Goal: Information Seeking & Learning: Learn about a topic

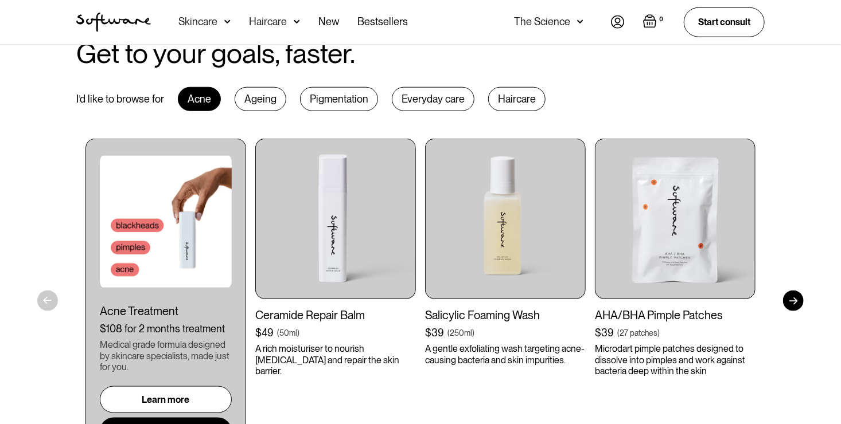
scroll to position [562, 0]
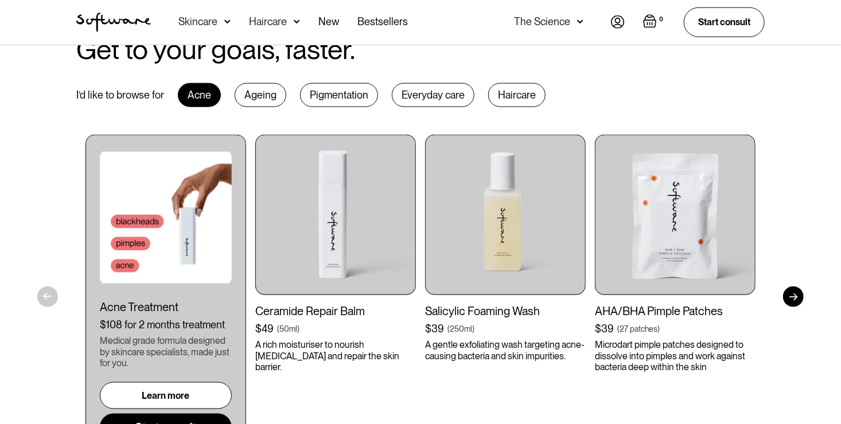
click at [248, 94] on div "Ageing" at bounding box center [261, 95] width 52 height 24
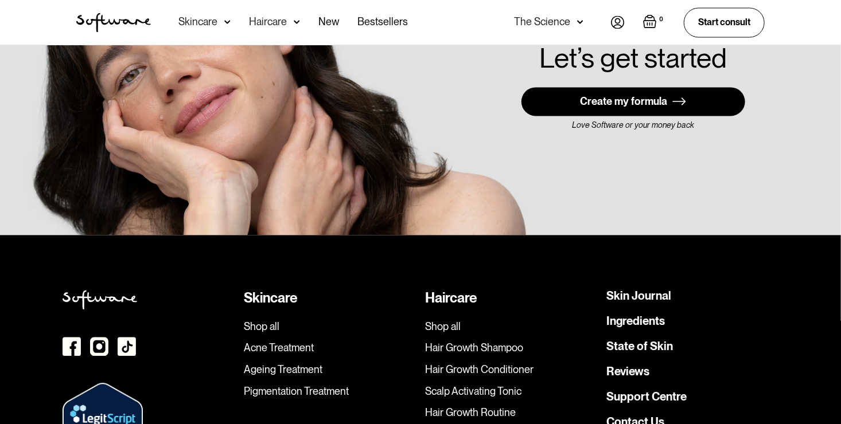
scroll to position [3263, 0]
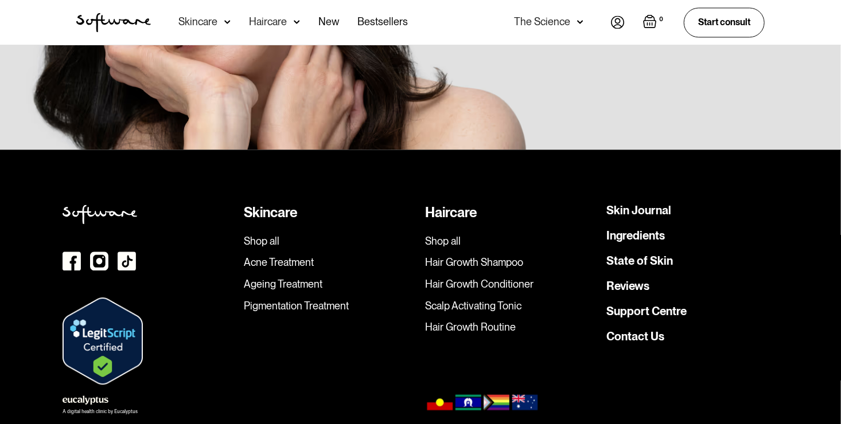
click at [633, 230] on link "Ingredients" at bounding box center [635, 235] width 59 height 11
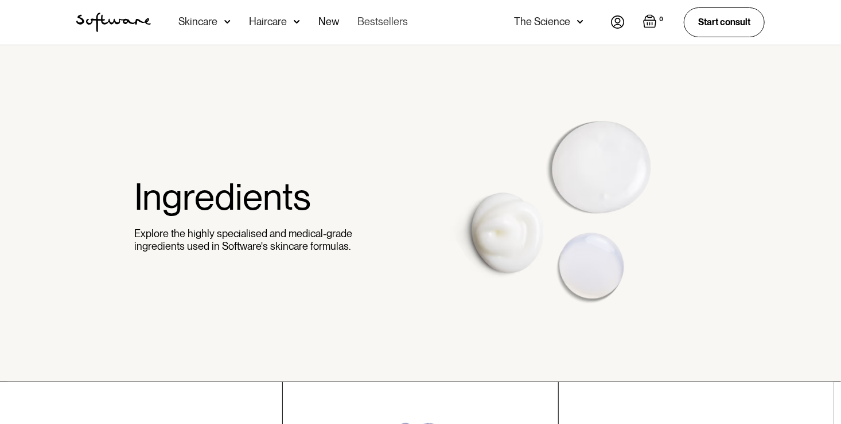
click at [364, 22] on link "Bestsellers" at bounding box center [382, 22] width 50 height 45
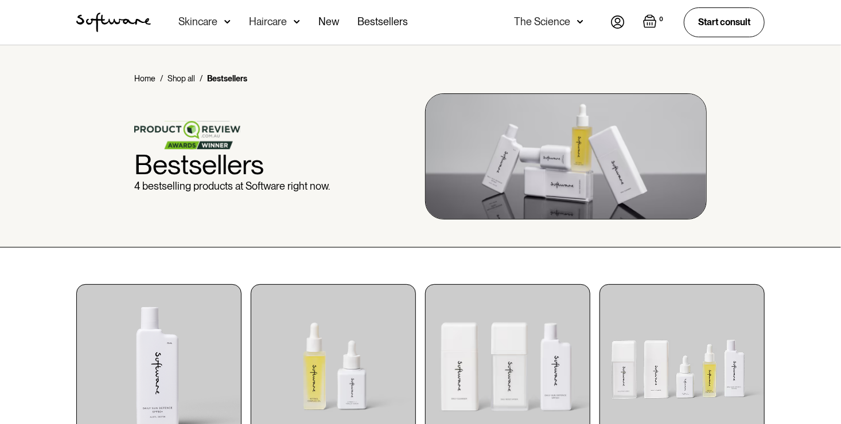
click at [581, 23] on img at bounding box center [580, 21] width 6 height 11
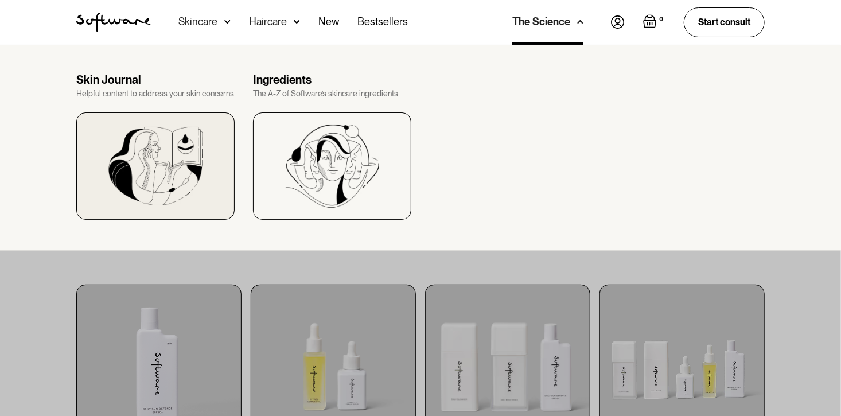
click at [114, 125] on div at bounding box center [155, 165] width 158 height 107
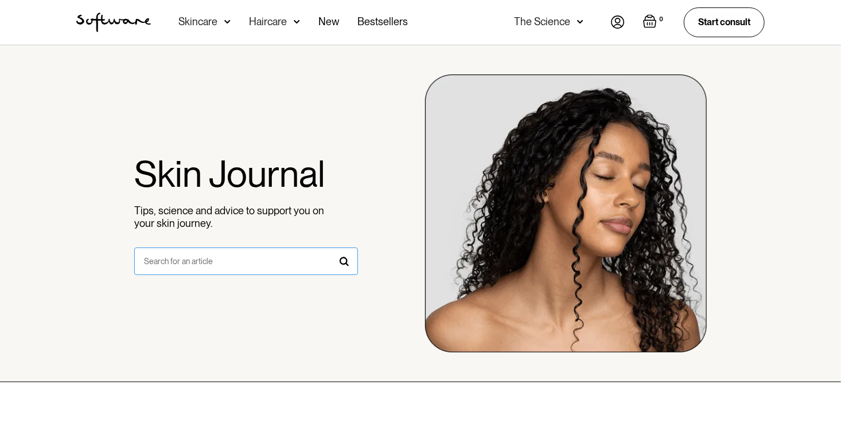
click at [210, 264] on input "search form" at bounding box center [245, 262] width 223 height 28
type input "sensitive skin"
click at [338, 264] on link "search form" at bounding box center [344, 262] width 28 height 28
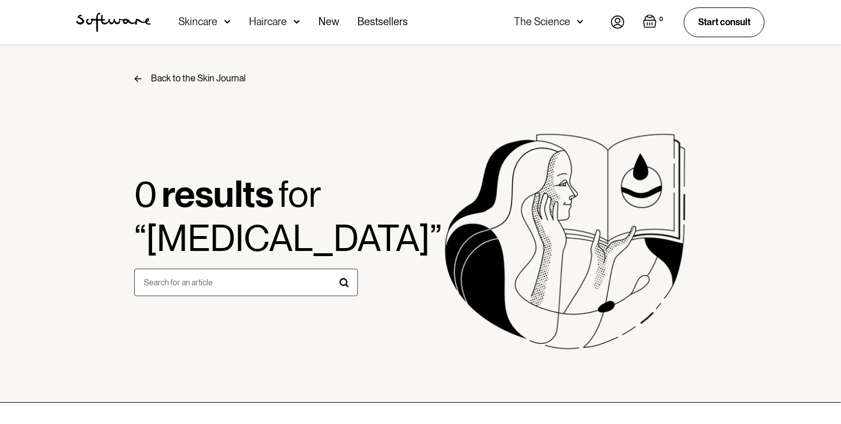
click at [228, 22] on img at bounding box center [227, 21] width 6 height 11
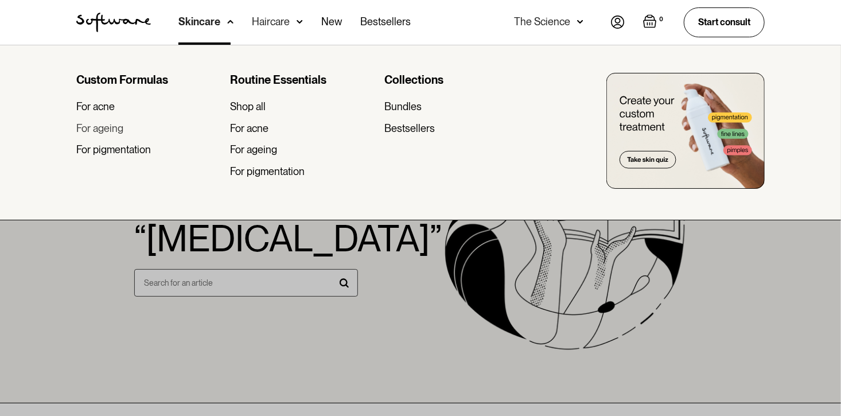
click at [92, 131] on div "For ageing" at bounding box center [99, 128] width 47 height 13
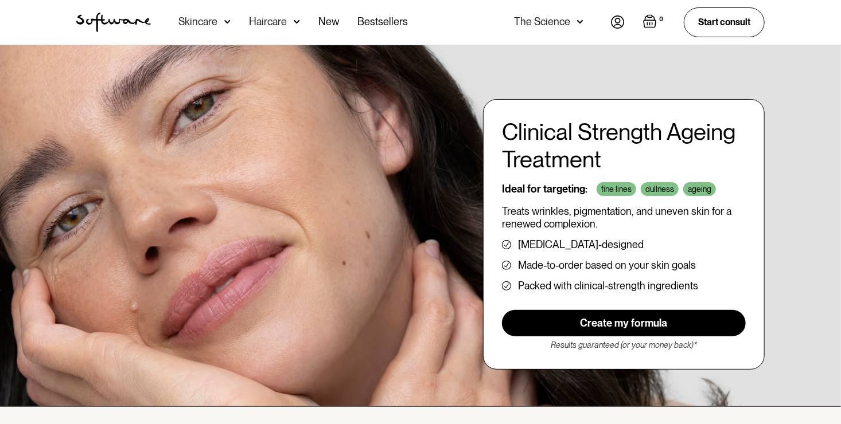
click at [224, 23] on img at bounding box center [227, 21] width 6 height 11
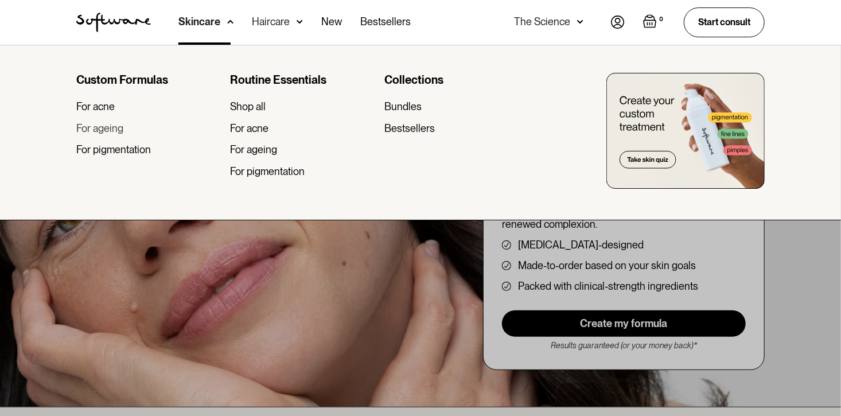
click at [106, 128] on div "For ageing" at bounding box center [99, 128] width 47 height 13
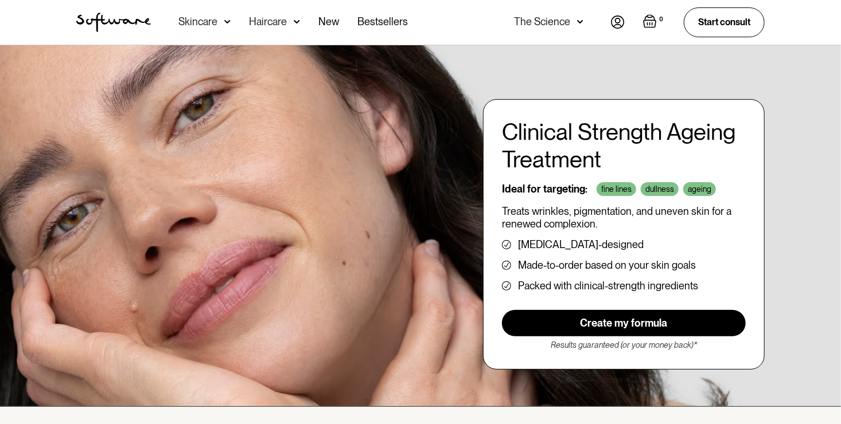
click at [227, 24] on img at bounding box center [227, 21] width 6 height 11
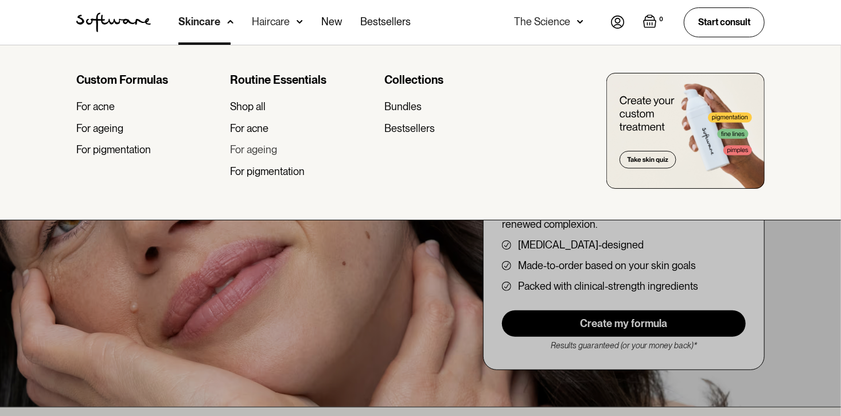
click at [259, 153] on div "For ageing" at bounding box center [253, 149] width 47 height 13
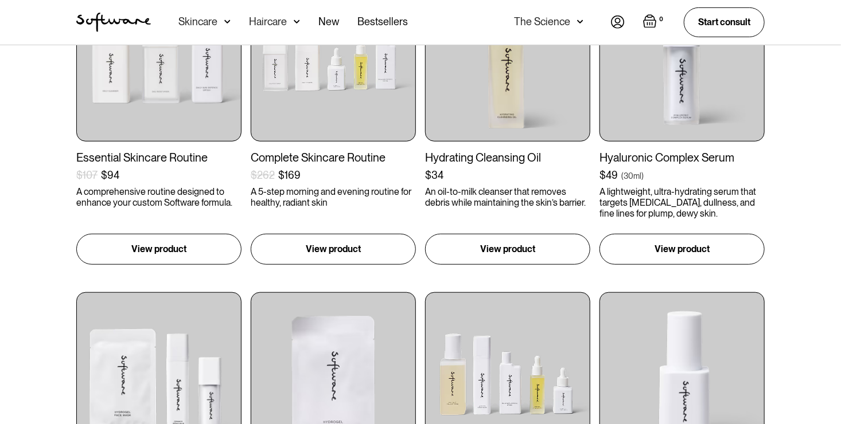
scroll to position [590, 0]
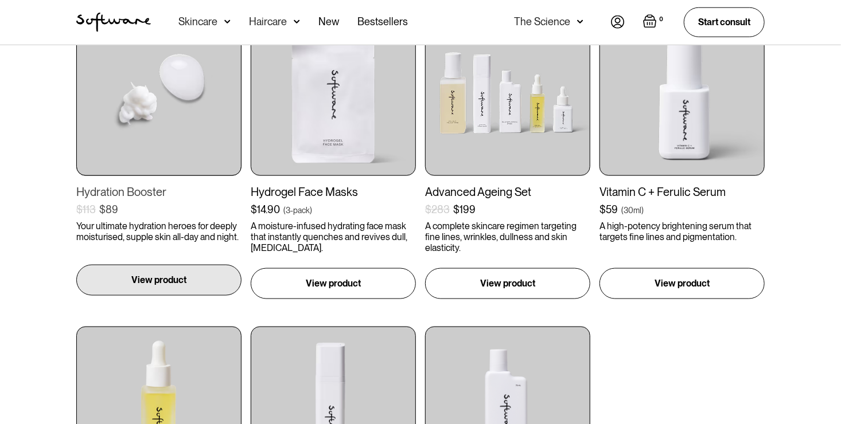
click at [149, 276] on p "View product" at bounding box center [158, 281] width 55 height 14
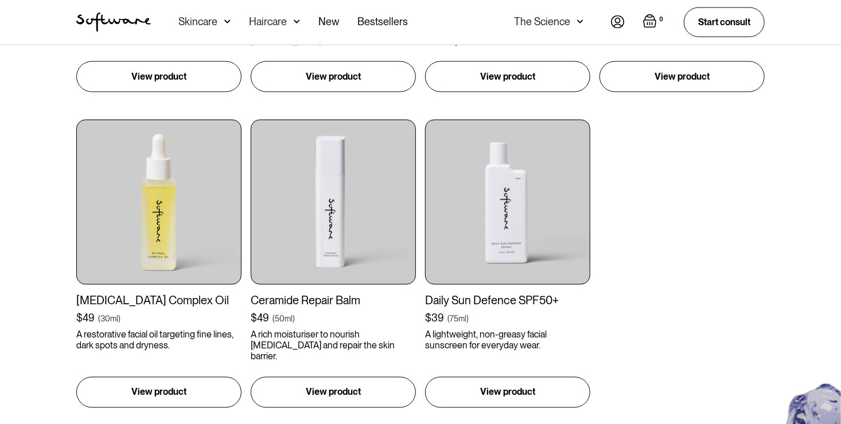
scroll to position [801, 0]
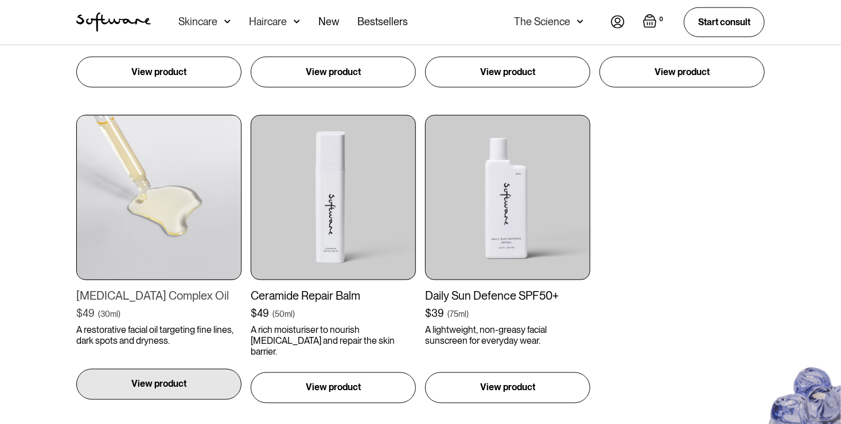
click at [144, 383] on p "View product" at bounding box center [158, 385] width 55 height 14
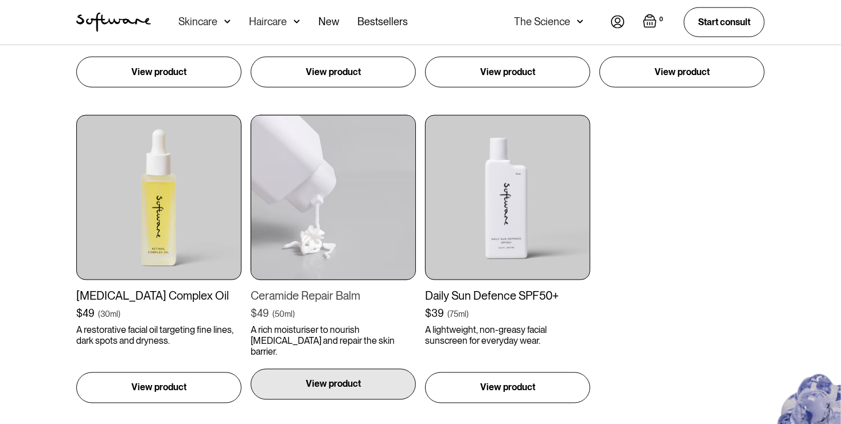
click at [338, 383] on p "View product" at bounding box center [333, 385] width 55 height 14
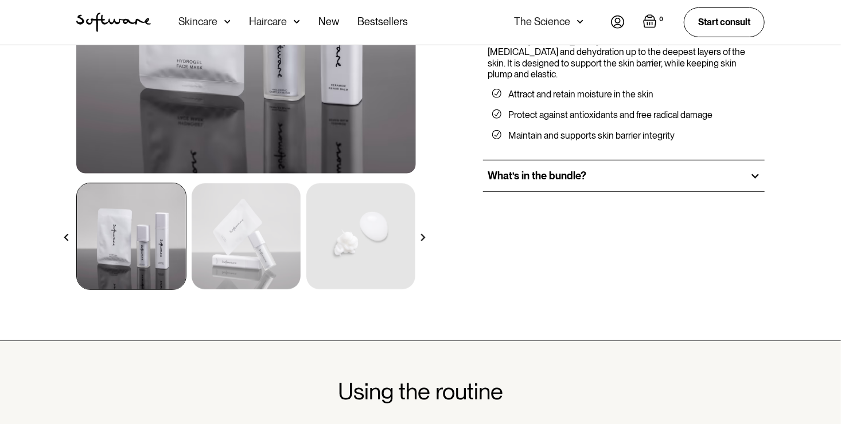
scroll to position [256, 0]
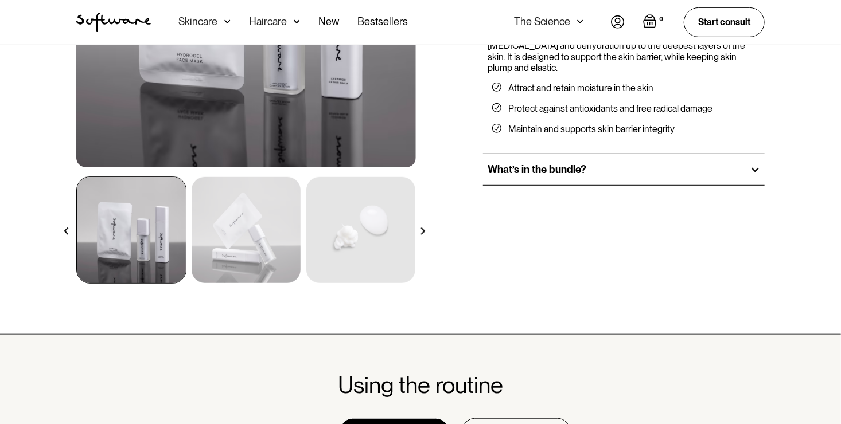
click at [758, 167] on div at bounding box center [755, 170] width 10 height 10
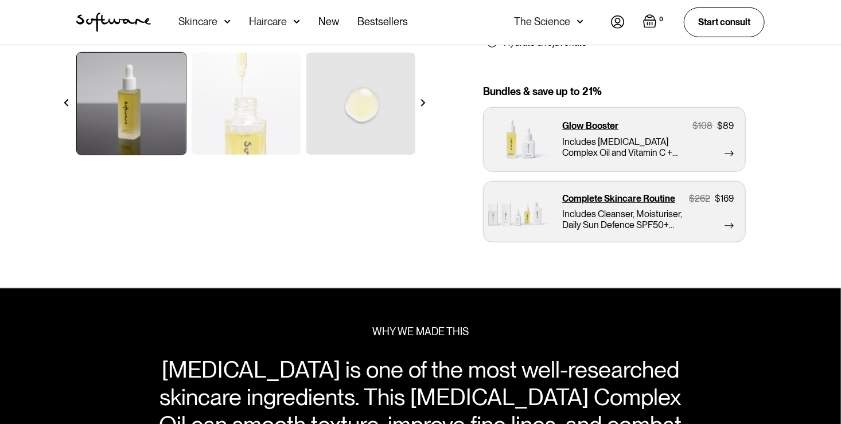
scroll to position [356, 0]
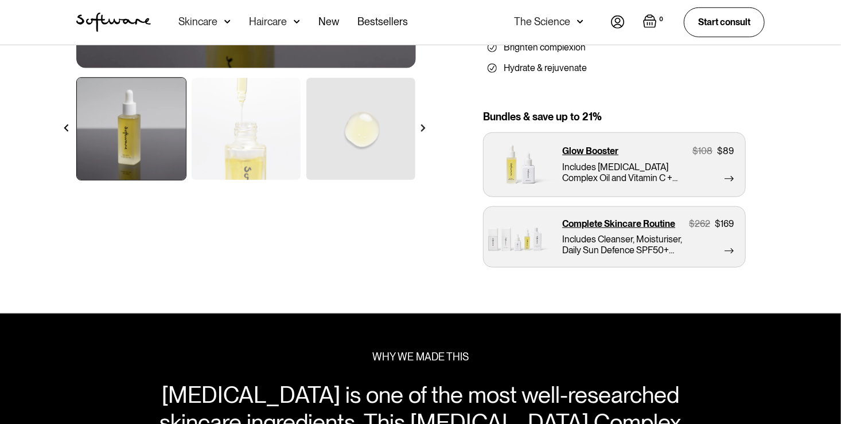
click at [426, 127] on img at bounding box center [422, 127] width 7 height 7
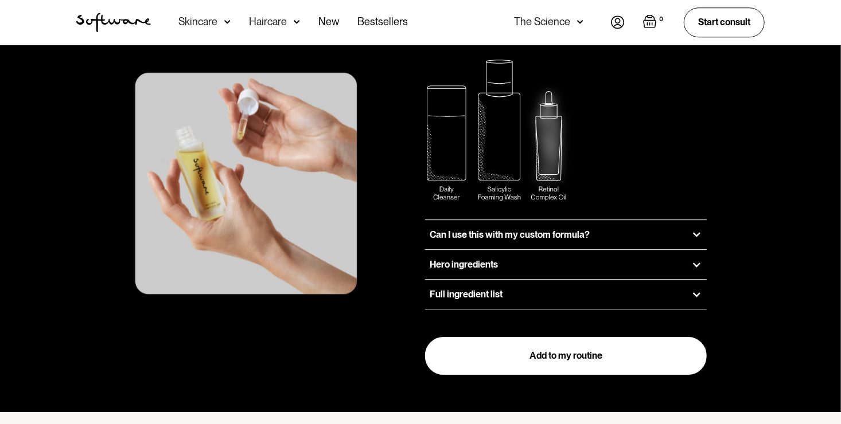
scroll to position [1521, 0]
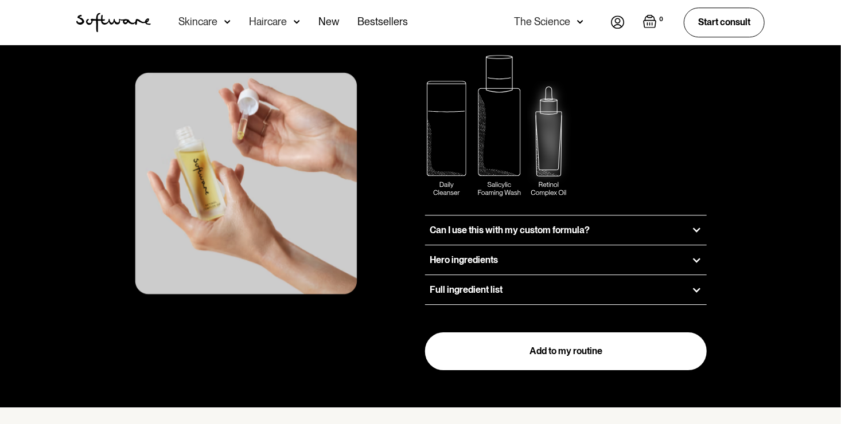
click at [697, 255] on div at bounding box center [697, 260] width 10 height 10
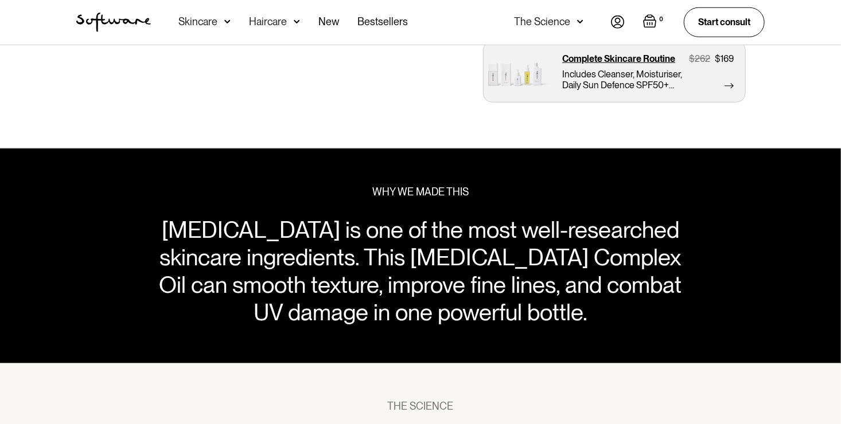
scroll to position [502, 0]
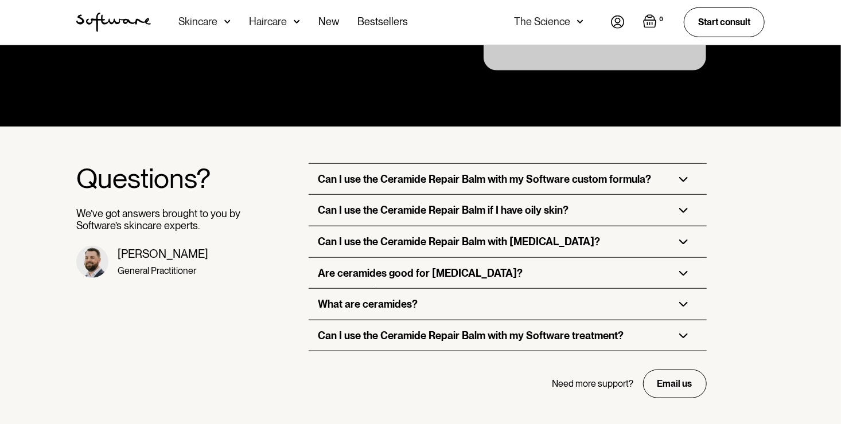
scroll to position [2540, 0]
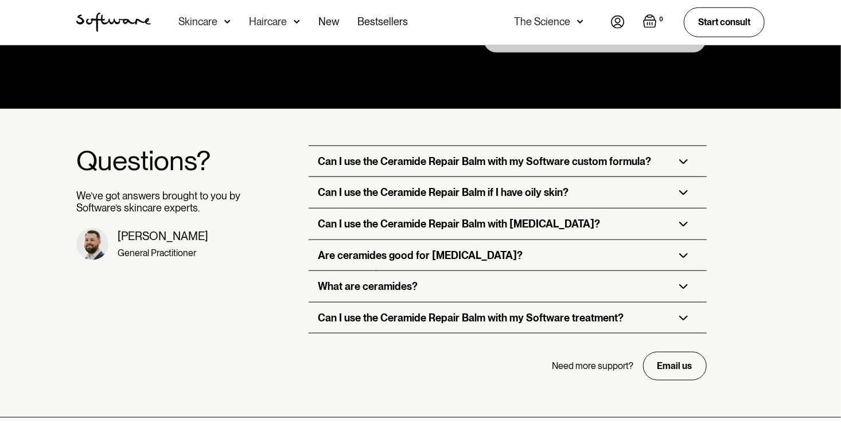
click at [686, 225] on img at bounding box center [683, 224] width 9 height 5
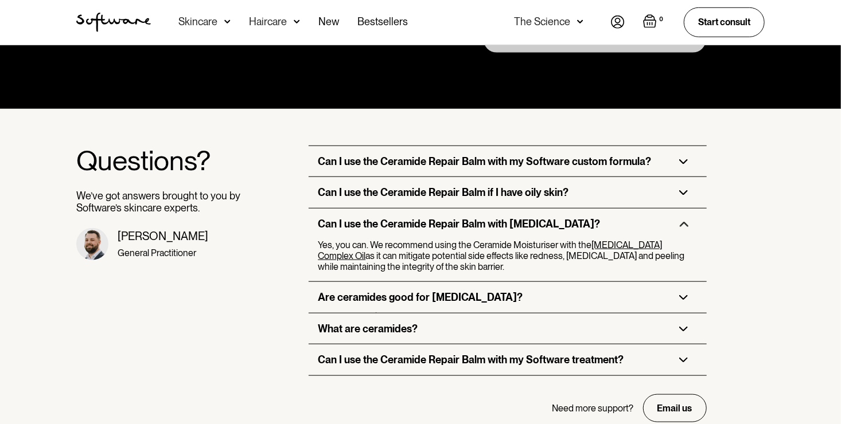
scroll to position [2630, 0]
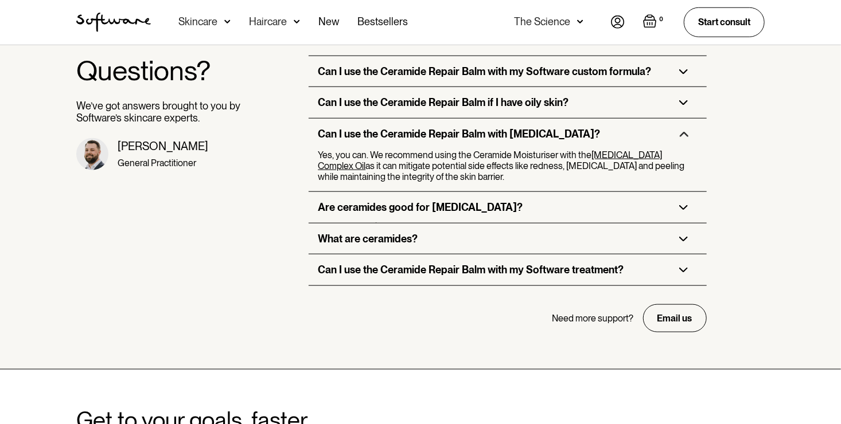
click at [681, 206] on img at bounding box center [683, 207] width 9 height 5
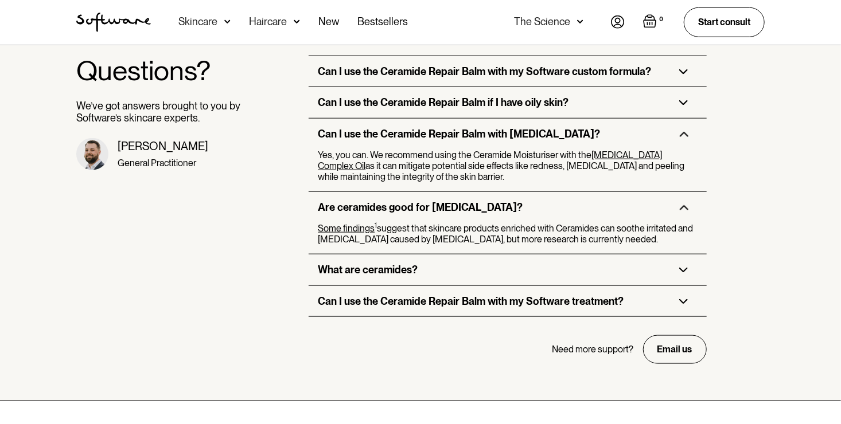
click at [685, 268] on img at bounding box center [683, 270] width 9 height 5
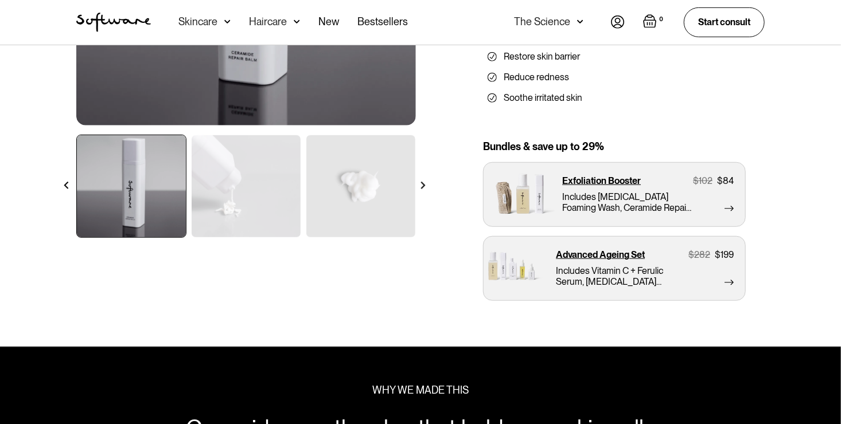
scroll to position [243, 0]
